Goal: Information Seeking & Learning: Learn about a topic

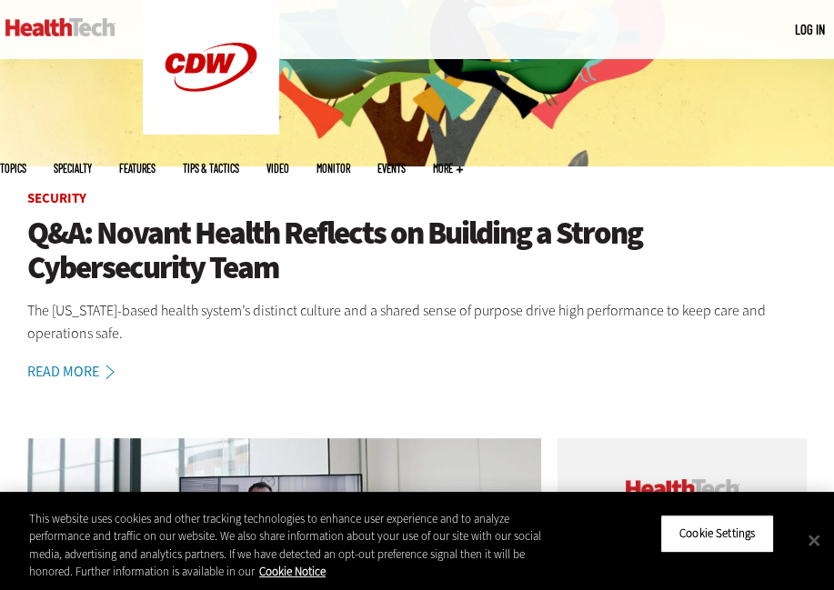
scroll to position [287, 0]
click at [816, 545] on button "Close" at bounding box center [814, 540] width 40 height 40
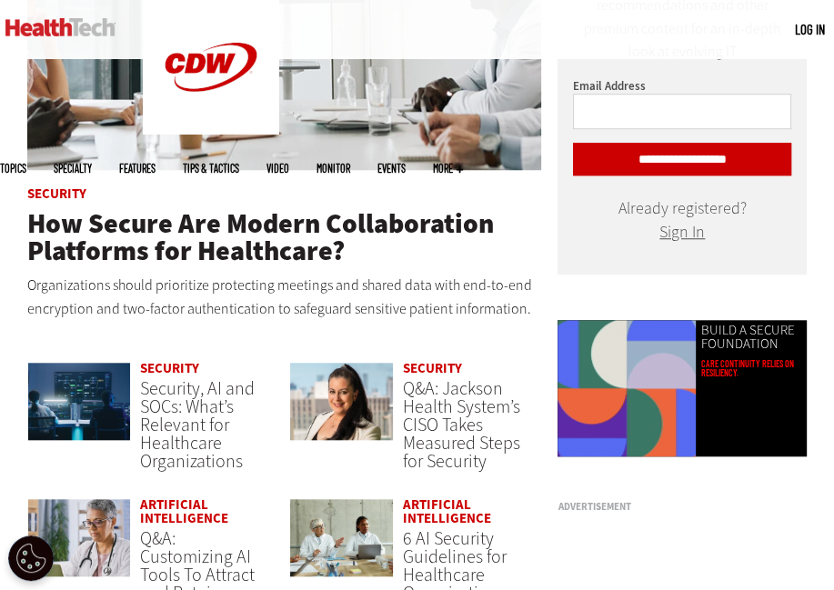
scroll to position [960, 0]
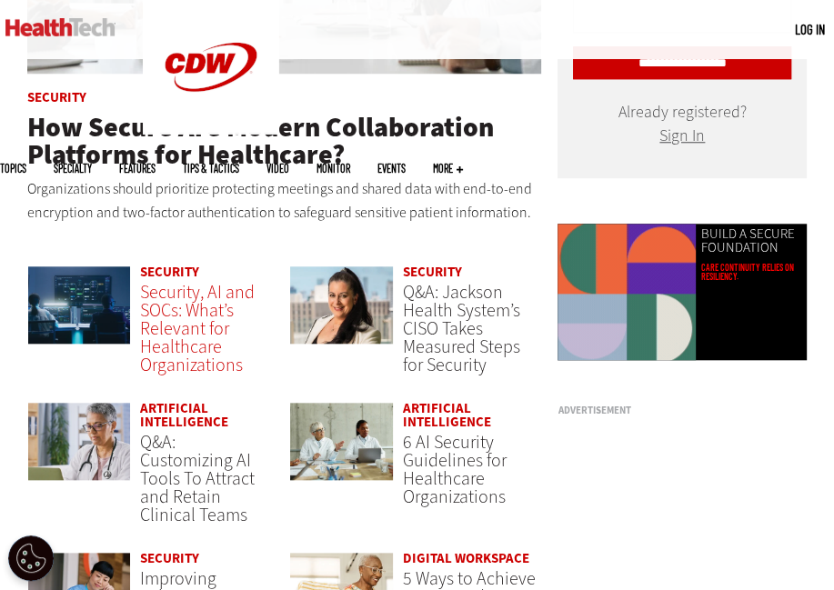
click at [179, 308] on span "Security, AI and SOCs: What’s Relevant for Healthcare Organizations" at bounding box center [197, 328] width 115 height 97
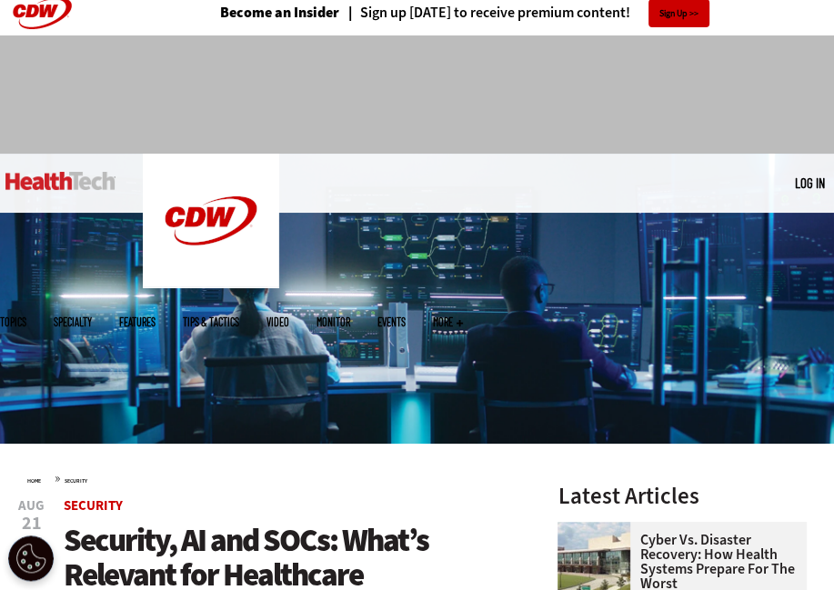
scroll to position [287, 0]
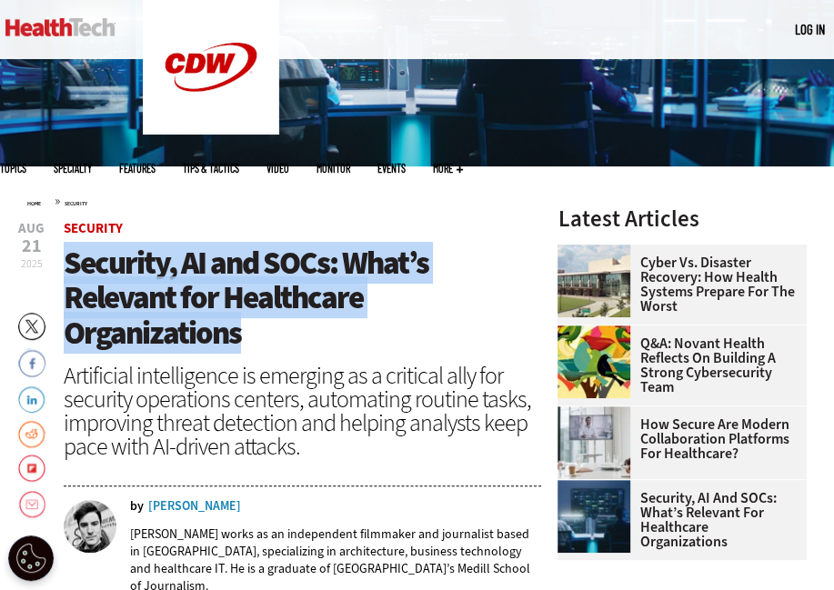
drag, startPoint x: 252, startPoint y: 333, endPoint x: 115, endPoint y: 261, distance: 154.1
copy span "Security, AI and SOCs: What’s Relevant for Healthcare Organizations"
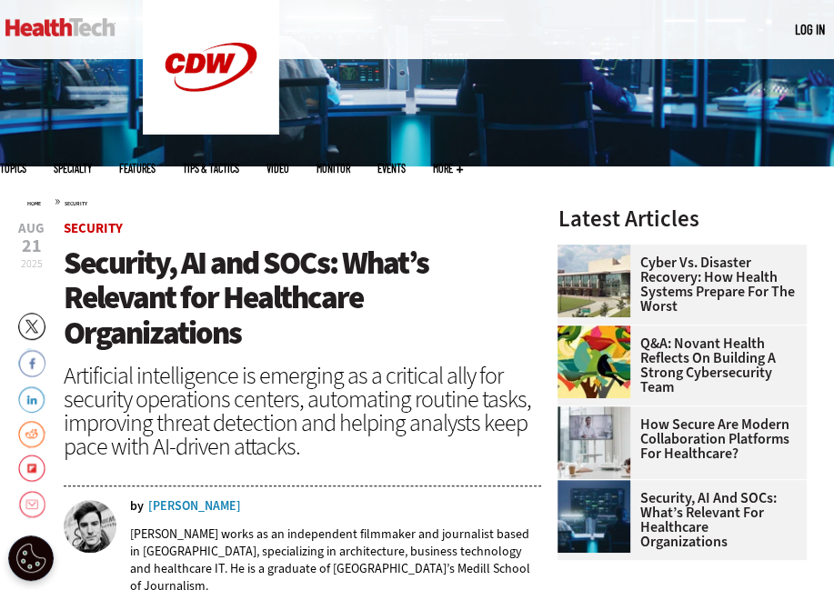
click at [304, 456] on div "Artificial intelligence is emerging as a critical ally for security operations …" at bounding box center [302, 411] width 477 height 95
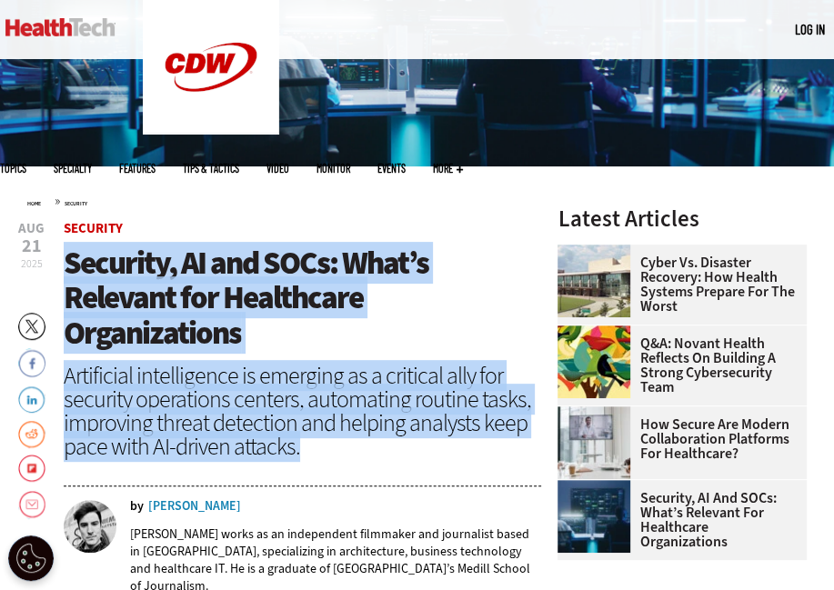
drag, startPoint x: 301, startPoint y: 453, endPoint x: 71, endPoint y: 267, distance: 295.5
click at [71, 267] on header "Aug 21 2025 Twitter Facebook LinkedIn Reddit Flipboard Email Security Security,…" at bounding box center [302, 415] width 477 height 387
copy header "Security, AI and SOCs: What’s Relevant for Healthcare Organizations Artificial …"
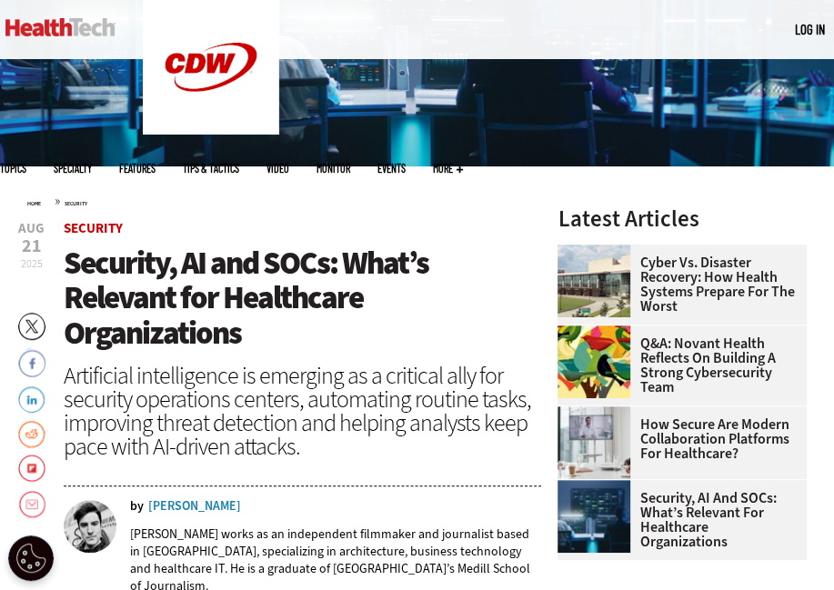
click at [492, 196] on div "Home » Security" at bounding box center [284, 201] width 514 height 15
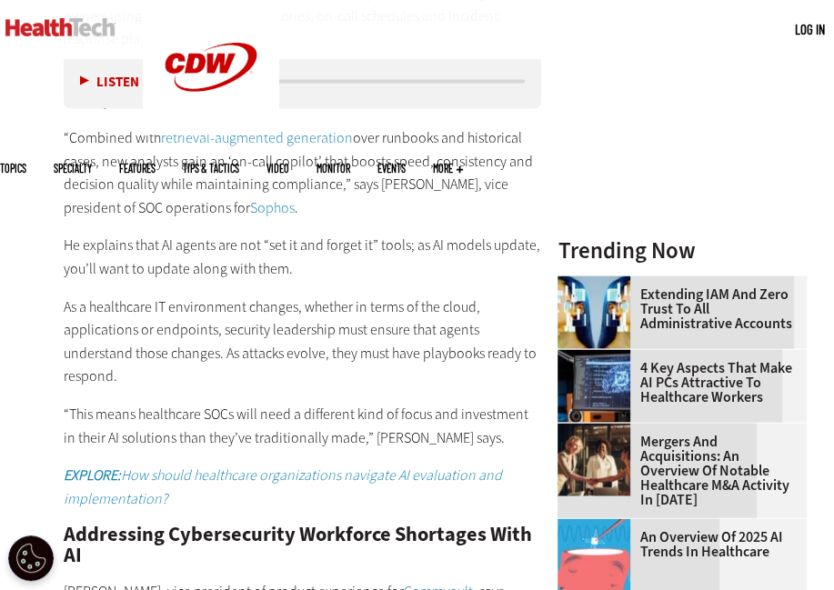
scroll to position [2207, 0]
